Goal: Find specific page/section: Find specific page/section

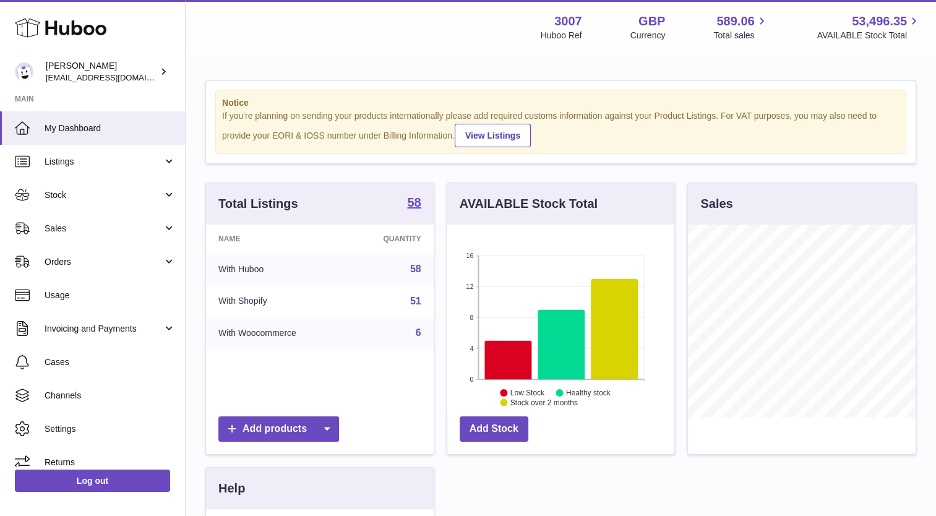
scroll to position [193, 228]
click at [82, 353] on link "Cases" at bounding box center [92, 361] width 185 height 33
click at [64, 231] on span "Sales" at bounding box center [104, 229] width 118 height 12
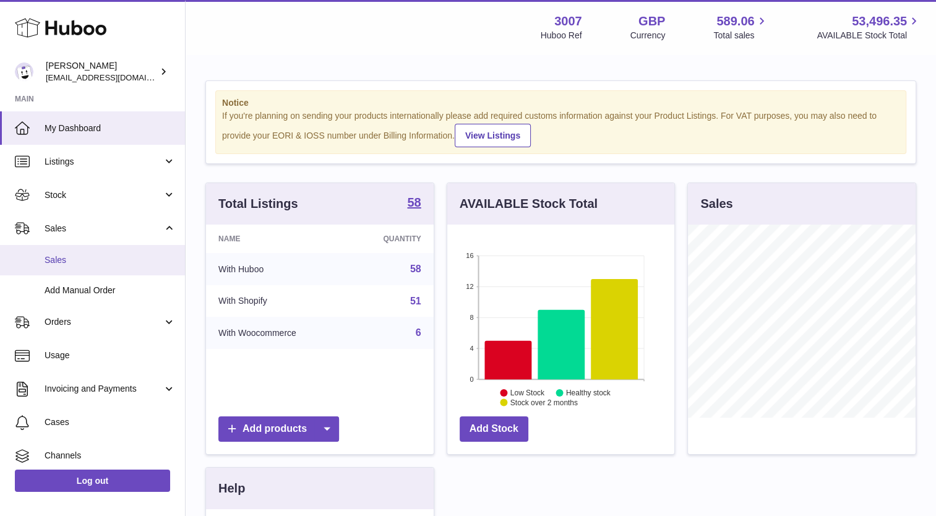
click at [66, 259] on span "Sales" at bounding box center [110, 260] width 131 height 12
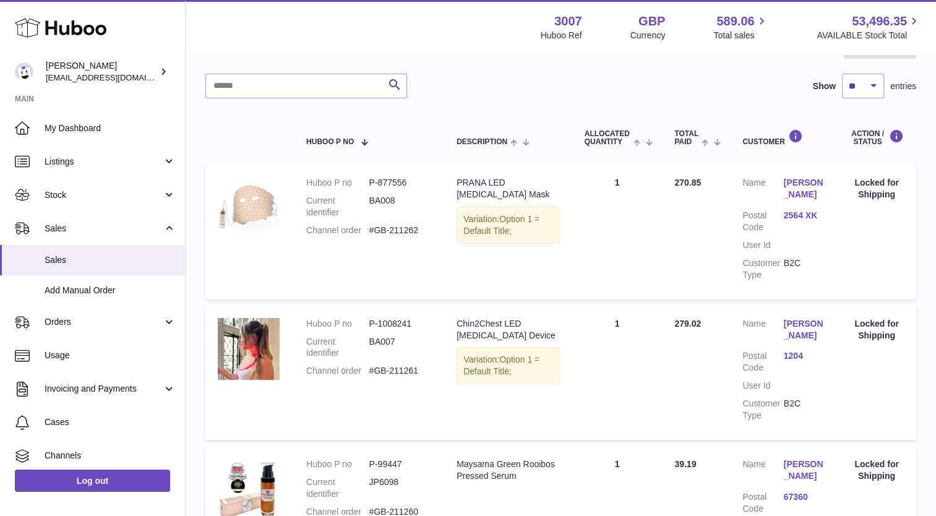
scroll to position [142, 0]
